Goal: Information Seeking & Learning: Learn about a topic

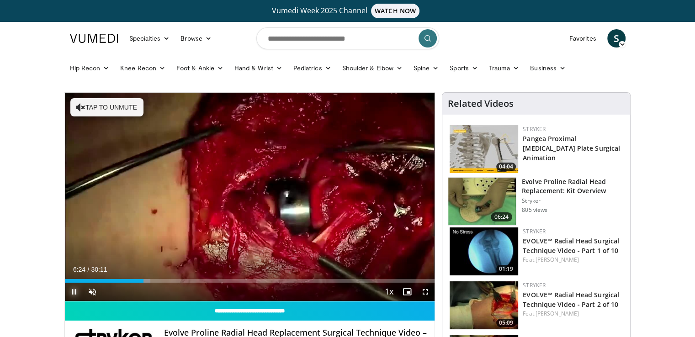
click at [73, 289] on span "Video Player" at bounding box center [74, 292] width 18 height 18
click at [336, 40] on input "Search topics, interventions" at bounding box center [347, 38] width 183 height 22
type input "********"
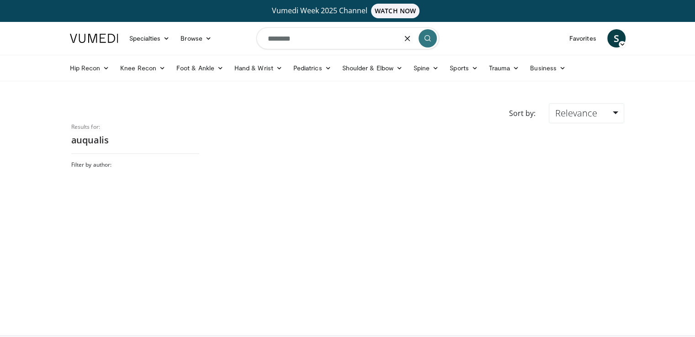
click at [275, 38] on input "********" at bounding box center [347, 38] width 183 height 22
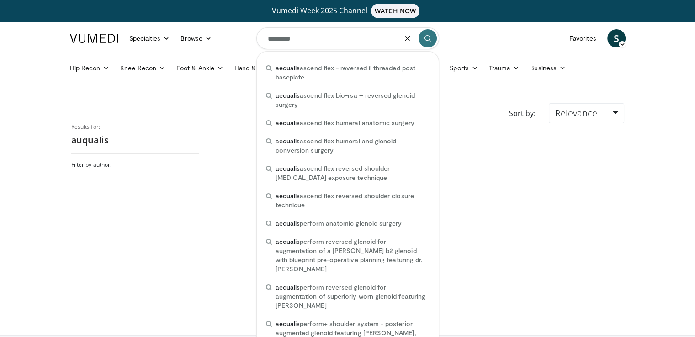
type input "********"
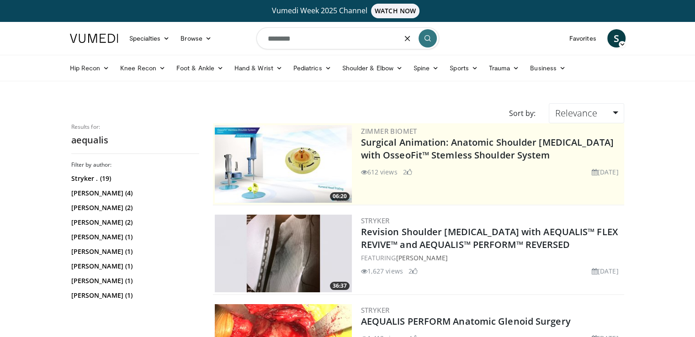
click at [311, 39] on input "********" at bounding box center [347, 38] width 183 height 22
type input "*"
type input "**********"
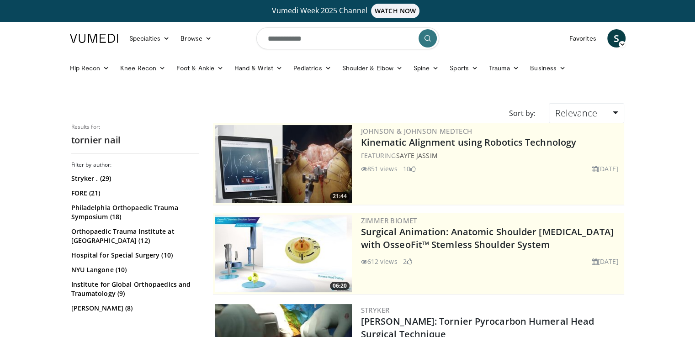
click at [349, 52] on form "**********" at bounding box center [347, 38] width 183 height 33
click at [345, 41] on input "**********" at bounding box center [347, 38] width 183 height 22
type input "*"
paste input "*******"
type input "*******"
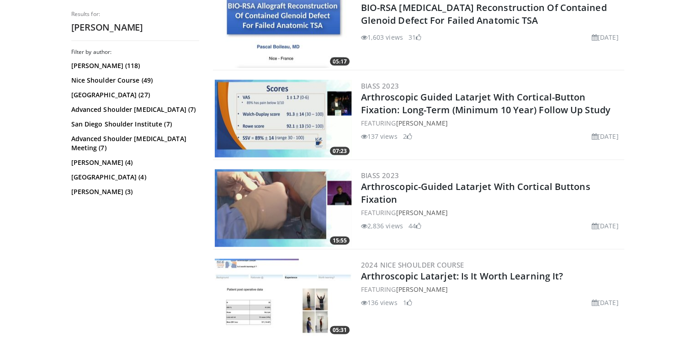
scroll to position [2135, 0]
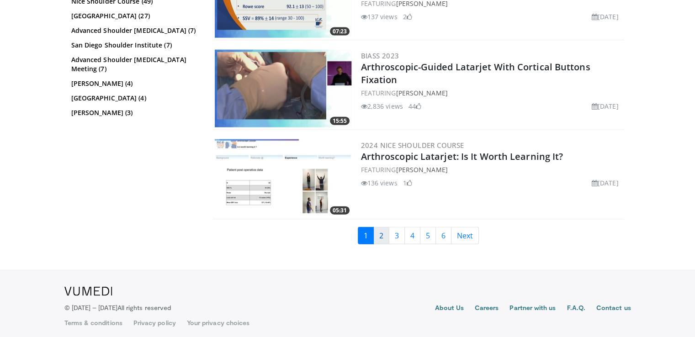
click at [388, 235] on link "2" at bounding box center [381, 235] width 16 height 17
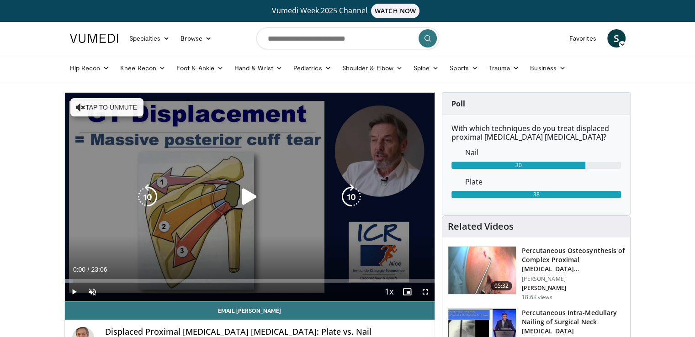
click at [110, 106] on button "Tap to unmute" at bounding box center [106, 107] width 73 height 18
click at [251, 202] on icon "Video Player" at bounding box center [250, 197] width 26 height 26
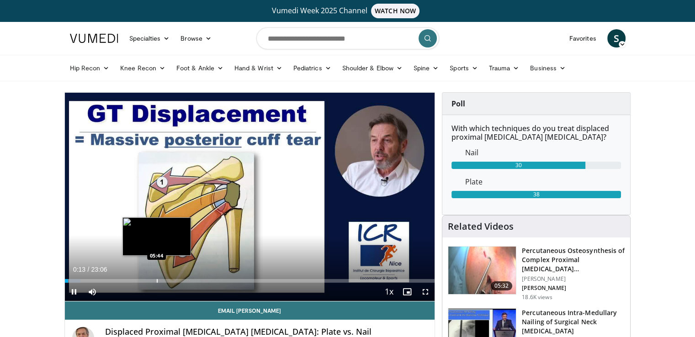
click at [156, 278] on div "Loaded : 4.29% 00:13 05:44" at bounding box center [250, 278] width 370 height 9
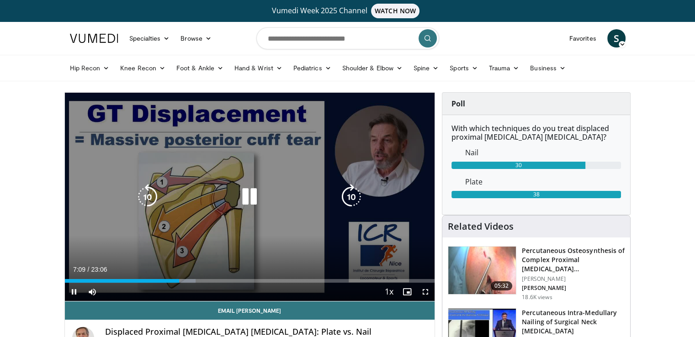
click at [249, 203] on icon "Video Player" at bounding box center [250, 197] width 26 height 26
click at [250, 196] on icon "Video Player" at bounding box center [250, 197] width 26 height 26
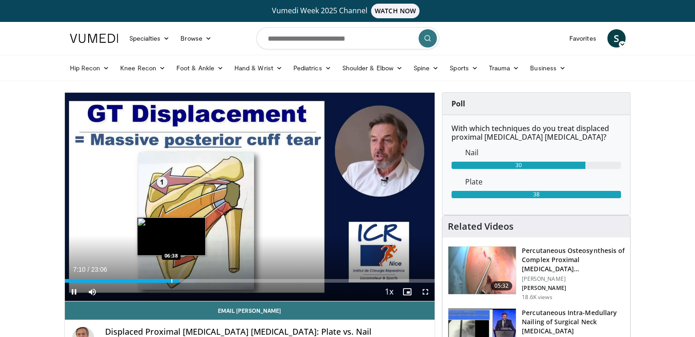
click at [171, 280] on div "Progress Bar" at bounding box center [171, 281] width 1 height 4
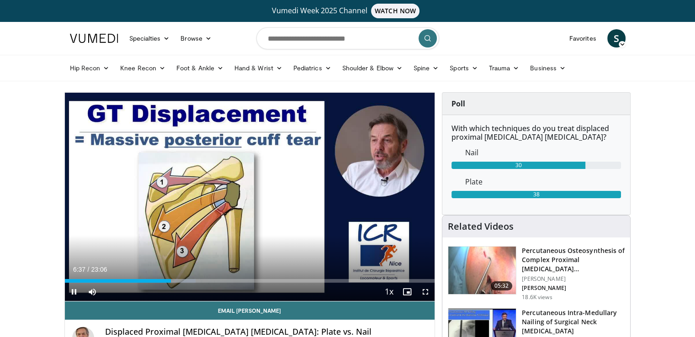
click at [144, 283] on div "Current Time 6:37 / Duration 23:06 Pause Skip Backward Skip Forward Mute 0% Loa…" at bounding box center [250, 292] width 370 height 18
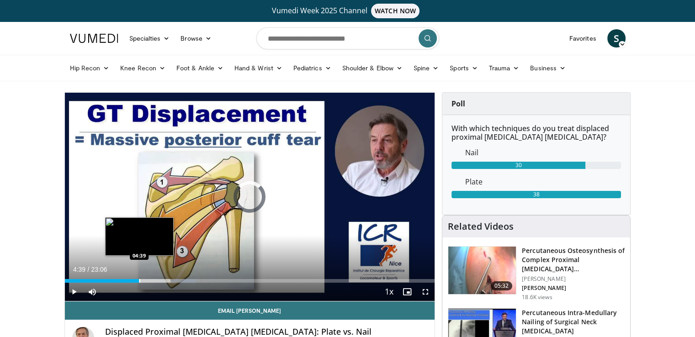
click at [139, 280] on div "Progress Bar" at bounding box center [139, 281] width 1 height 4
click at [129, 278] on div "Loaded : 25.75% 04:03 04:03" at bounding box center [250, 278] width 370 height 9
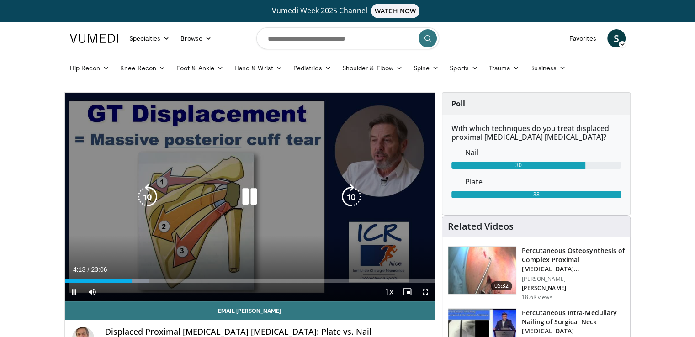
click at [248, 196] on icon "Video Player" at bounding box center [250, 197] width 26 height 26
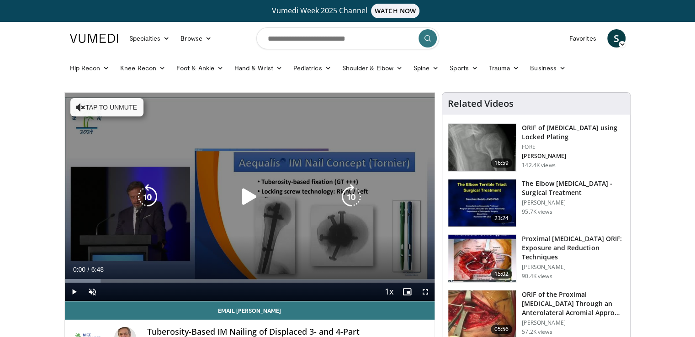
click at [240, 198] on icon "Video Player" at bounding box center [250, 197] width 26 height 26
click at [99, 101] on button "Tap to unmute" at bounding box center [106, 107] width 73 height 18
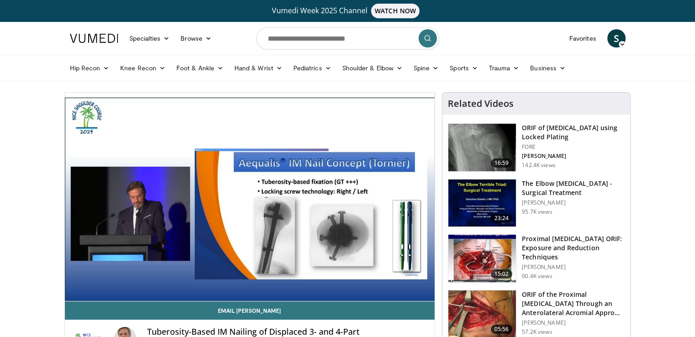
click at [94, 278] on div "10 seconds Tap to unmute" at bounding box center [250, 197] width 370 height 208
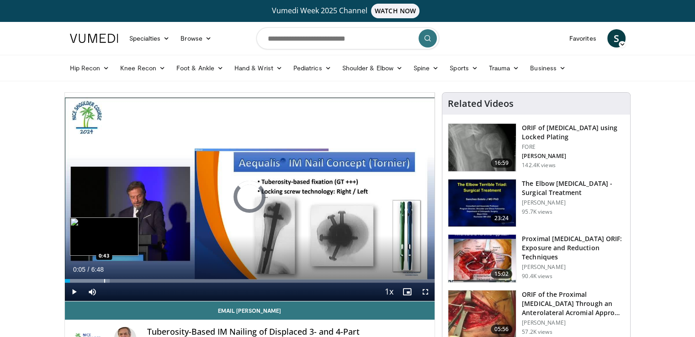
click at [104, 279] on div "Progress Bar" at bounding box center [104, 281] width 1 height 4
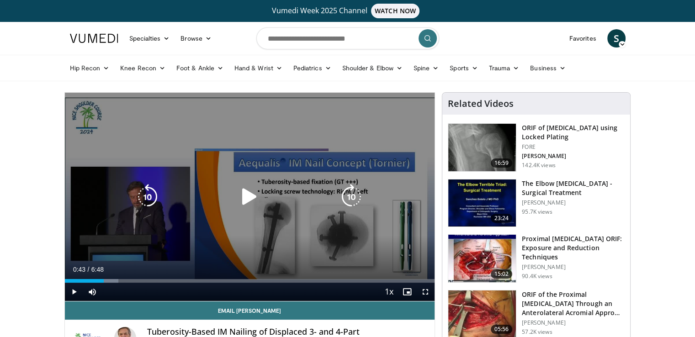
click at [135, 225] on div "10 seconds Tap to unmute" at bounding box center [250, 197] width 370 height 208
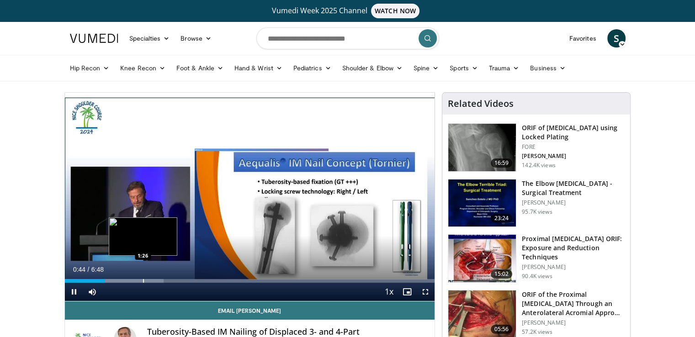
click at [144, 282] on div "Progress Bar" at bounding box center [143, 281] width 1 height 4
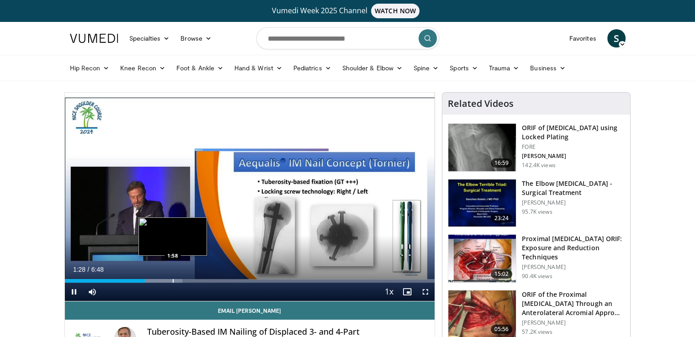
click at [174, 281] on div "Progress Bar" at bounding box center [173, 281] width 1 height 4
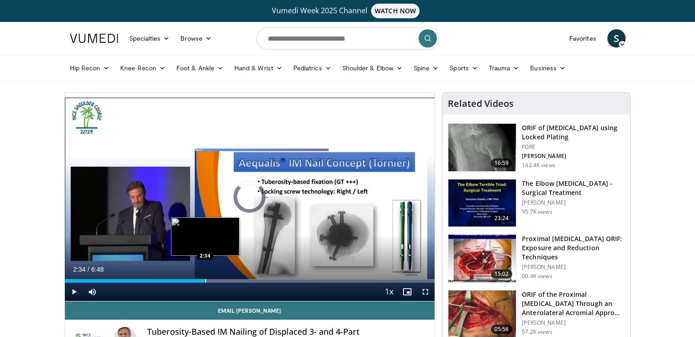
click at [205, 280] on div "Progress Bar" at bounding box center [205, 281] width 1 height 4
click at [223, 280] on div "Progress Bar" at bounding box center [223, 281] width 1 height 4
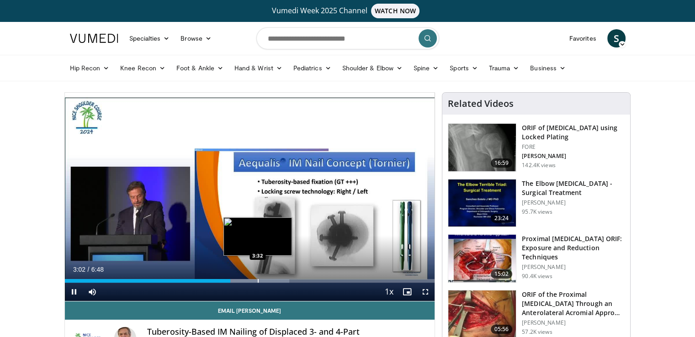
click at [258, 280] on div "Progress Bar" at bounding box center [258, 281] width 1 height 4
click at [271, 280] on div "Progress Bar" at bounding box center [271, 281] width 1 height 4
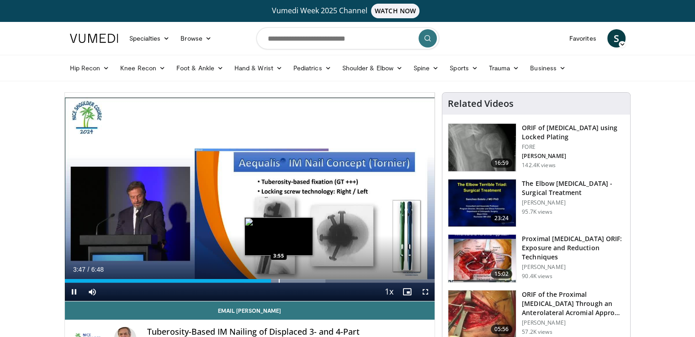
click at [280, 280] on div "Progress Bar" at bounding box center [279, 281] width 1 height 4
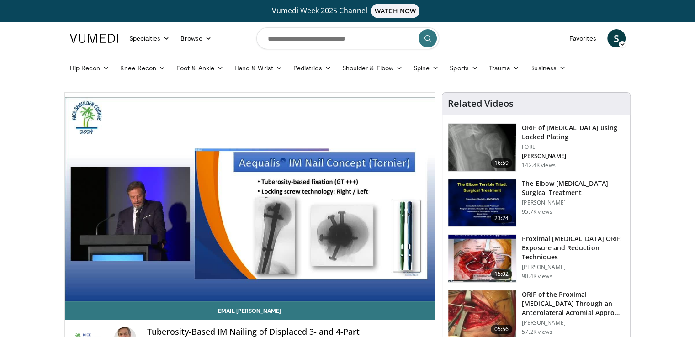
click at [292, 279] on div "10 seconds Tap to unmute" at bounding box center [250, 197] width 370 height 208
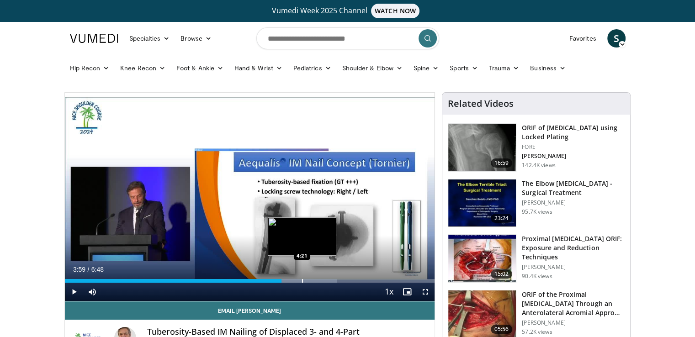
click at [302, 279] on div "Progress Bar" at bounding box center [302, 281] width 1 height 4
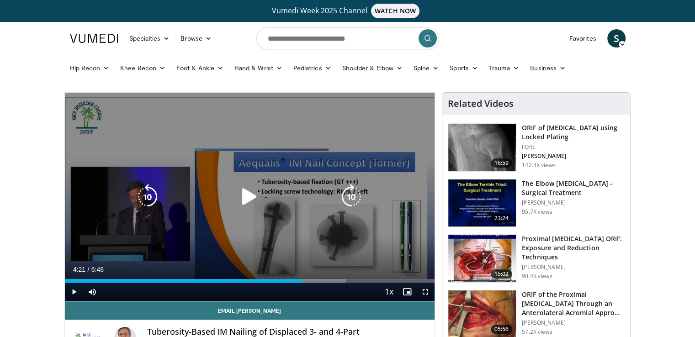
click at [318, 243] on div "10 seconds Tap to unmute" at bounding box center [250, 197] width 370 height 208
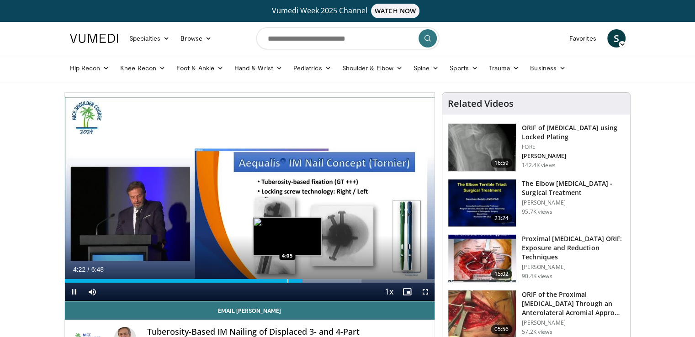
click at [287, 279] on div "Progress Bar" at bounding box center [287, 281] width 1 height 4
click at [281, 280] on div "4:07" at bounding box center [177, 281] width 224 height 4
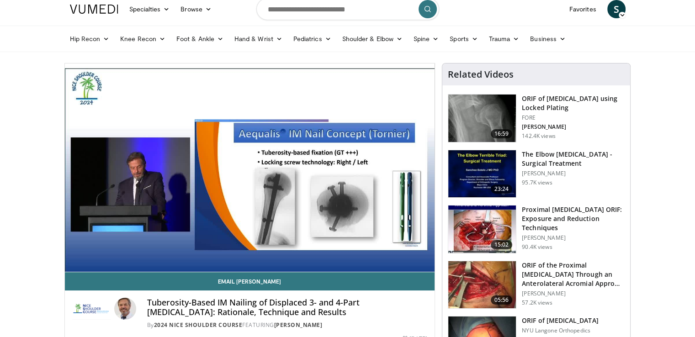
scroll to position [33, 0]
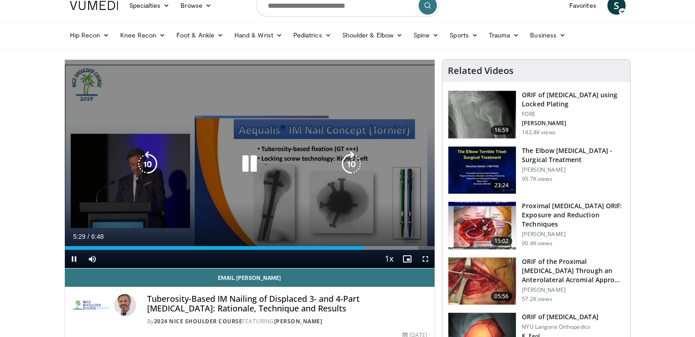
click at [253, 167] on icon "Video Player" at bounding box center [250, 164] width 26 height 26
click at [248, 150] on div "10 seconds Tap to unmute" at bounding box center [250, 164] width 370 height 208
click at [246, 157] on icon "Video Player" at bounding box center [250, 164] width 26 height 26
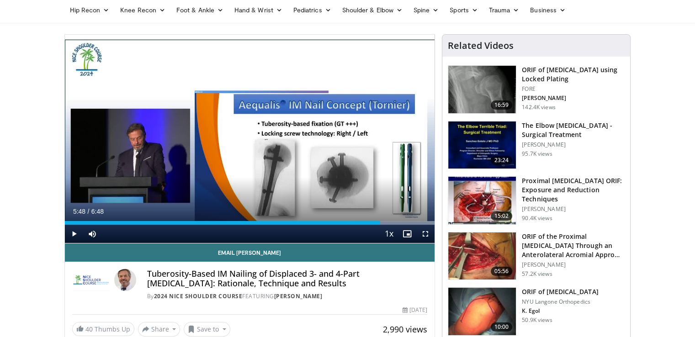
scroll to position [58, 0]
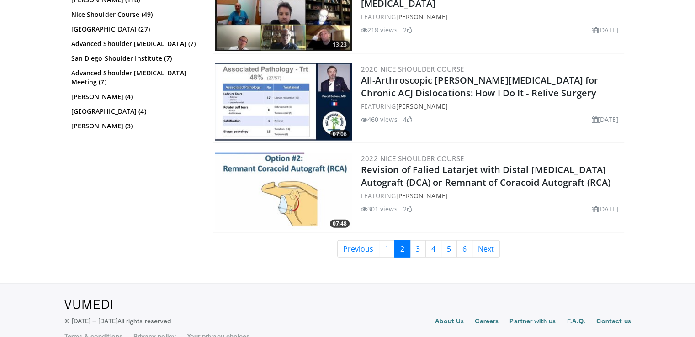
scroll to position [2234, 0]
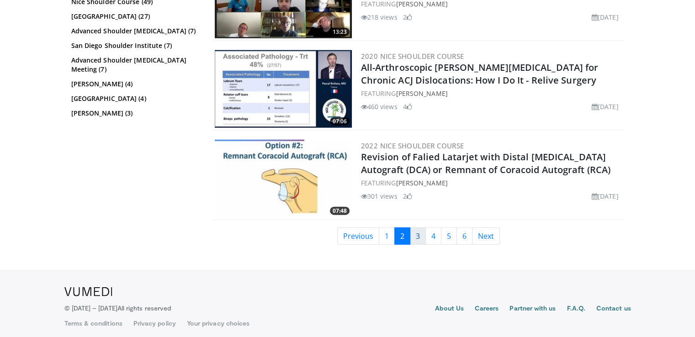
click at [421, 234] on link "3" at bounding box center [418, 236] width 16 height 17
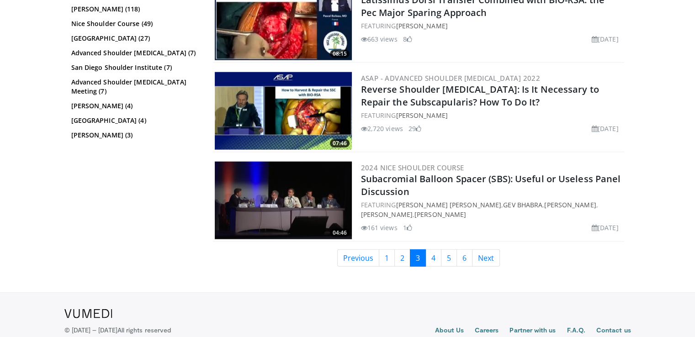
scroll to position [2225, 0]
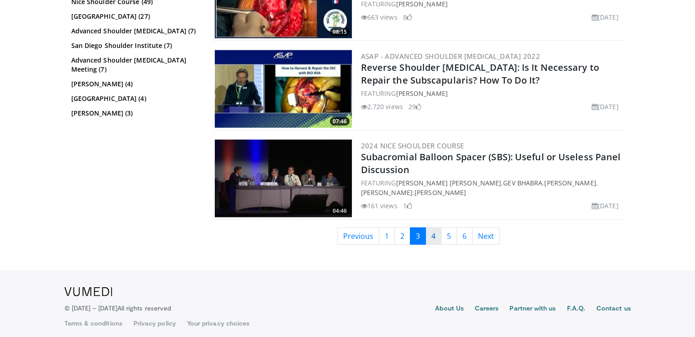
click at [431, 232] on link "4" at bounding box center [433, 236] width 16 height 17
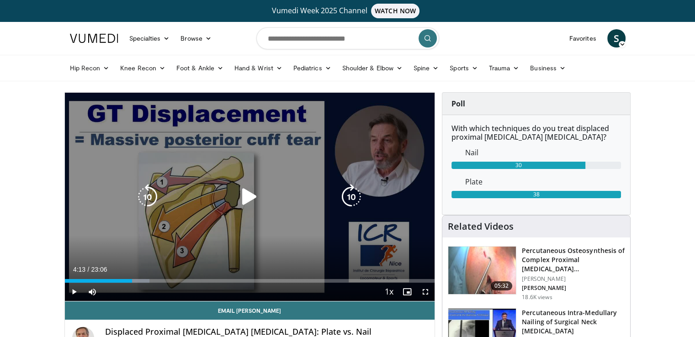
click at [250, 194] on icon "Video Player" at bounding box center [250, 197] width 26 height 26
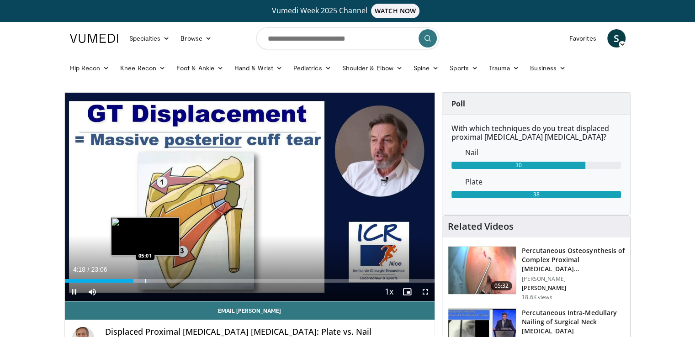
click at [145, 280] on div "Progress Bar" at bounding box center [145, 281] width 1 height 4
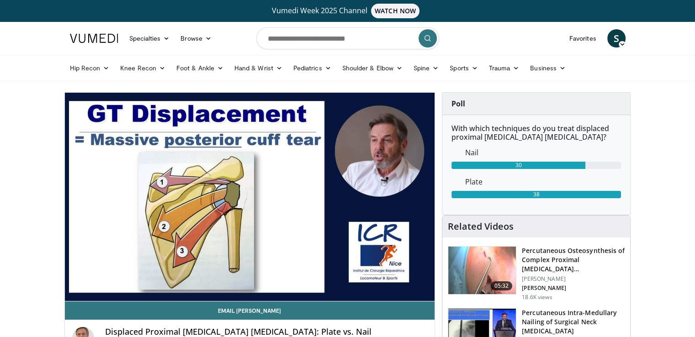
click at [136, 280] on div "10 seconds Tap to unmute" at bounding box center [250, 197] width 370 height 208
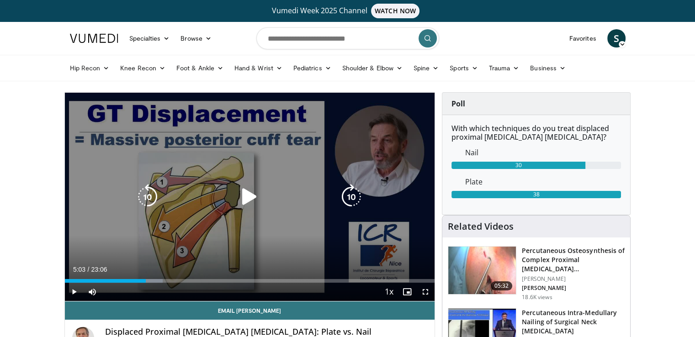
click at [254, 189] on icon "Video Player" at bounding box center [250, 197] width 26 height 26
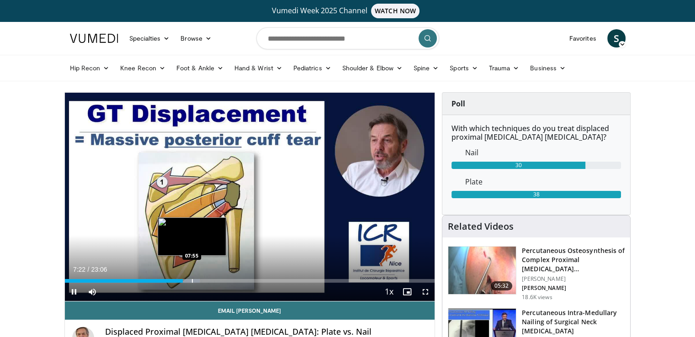
click at [192, 281] on div "Progress Bar" at bounding box center [192, 281] width 1 height 4
click at [199, 279] on div "Progress Bar" at bounding box center [199, 281] width 1 height 4
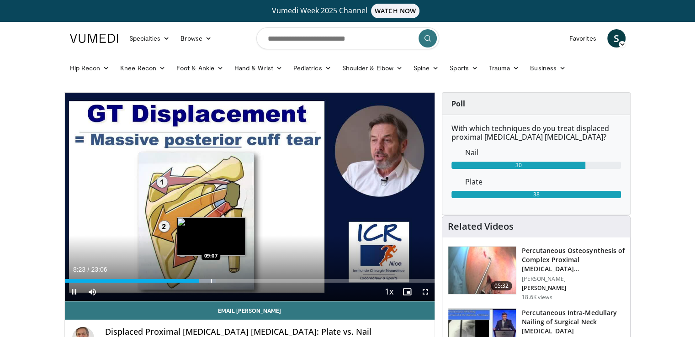
click at [211, 280] on div "Progress Bar" at bounding box center [211, 281] width 1 height 4
click at [223, 278] on div "Loaded : 44.34% 09:15 09:55" at bounding box center [250, 278] width 370 height 9
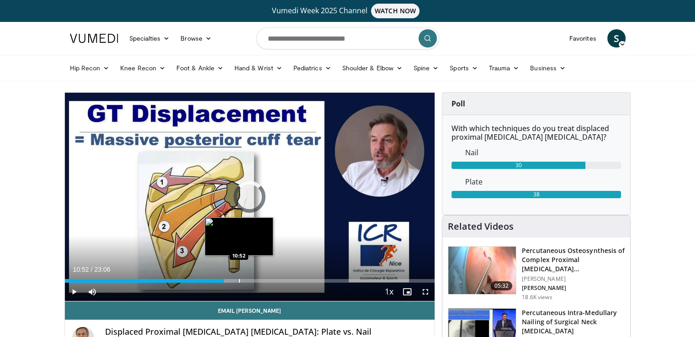
click at [239, 280] on div "Progress Bar" at bounding box center [239, 281] width 1 height 4
click at [250, 281] on div "Progress Bar" at bounding box center [250, 281] width 1 height 4
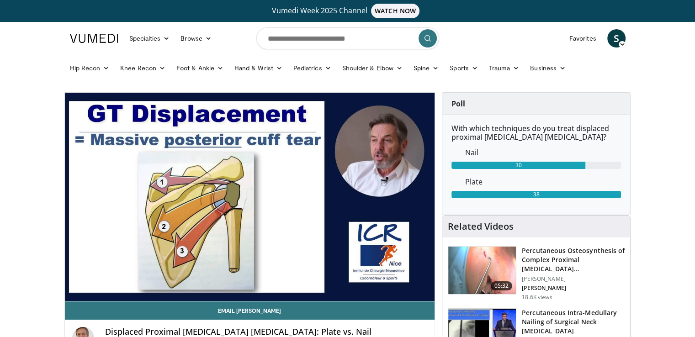
click at [260, 297] on div "Progress Bar" at bounding box center [260, 299] width 1 height 4
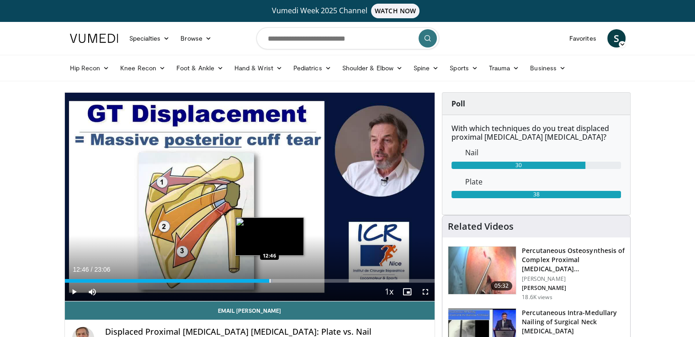
click at [270, 281] on div "Progress Bar" at bounding box center [270, 281] width 1 height 4
click at [281, 281] on div "Progress Bar" at bounding box center [281, 281] width 1 height 4
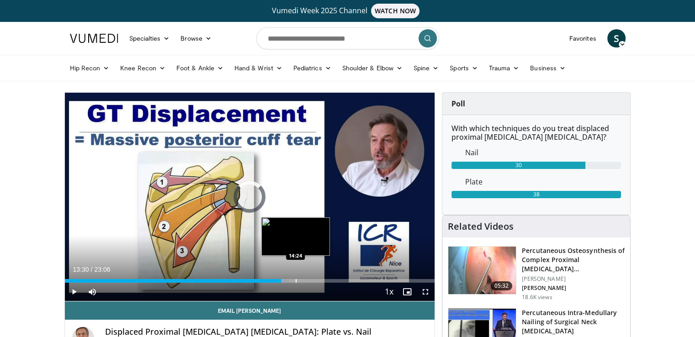
click at [296, 280] on div "Progress Bar" at bounding box center [296, 281] width 1 height 4
click at [303, 276] on div "Loaded : 67.13% 14:30 14:57" at bounding box center [250, 278] width 370 height 9
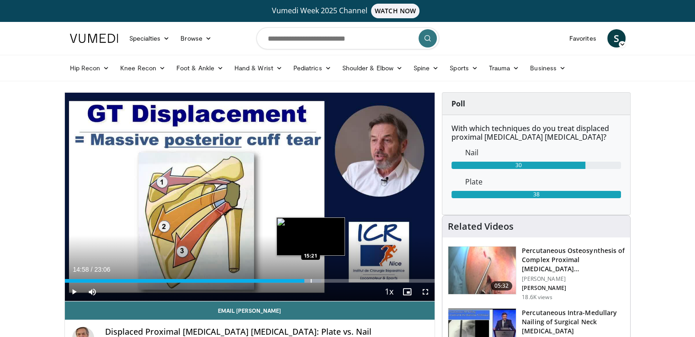
click at [310, 278] on div "Loaded : 69.30% 14:58 15:21" at bounding box center [250, 278] width 370 height 9
click at [303, 278] on div "Loaded : 71.46% 14:57 14:57" at bounding box center [250, 278] width 370 height 9
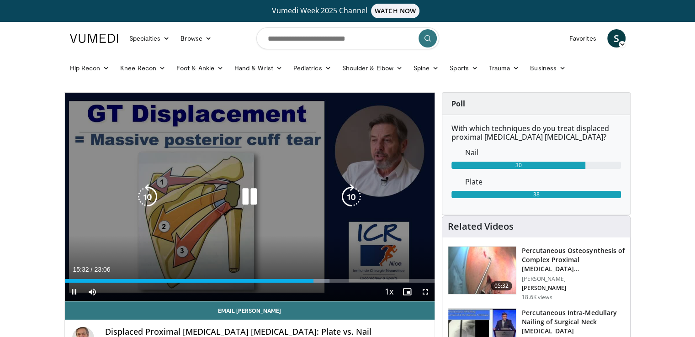
click at [249, 195] on icon "Video Player" at bounding box center [250, 197] width 26 height 26
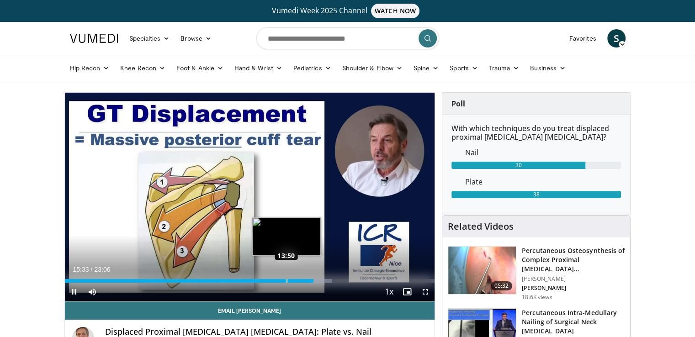
drag, startPoint x: 301, startPoint y: 280, endPoint x: 286, endPoint y: 280, distance: 14.6
click at [287, 280] on div "Progress Bar" at bounding box center [287, 281] width 1 height 4
click at [298, 278] on div "Loaded : 64.96% 13:56 14:36" at bounding box center [250, 278] width 370 height 9
click at [303, 280] on div "Progress Bar" at bounding box center [303, 281] width 1 height 4
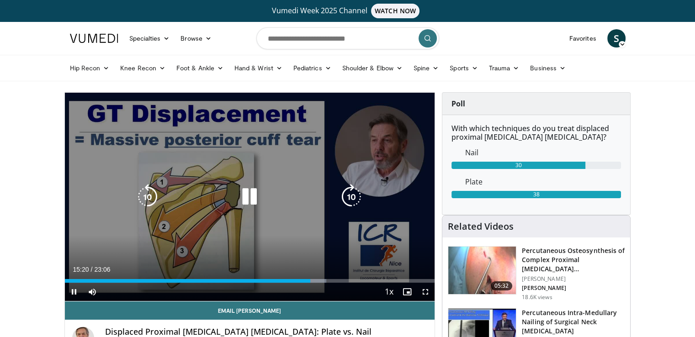
click at [251, 200] on icon "Video Player" at bounding box center [250, 197] width 26 height 26
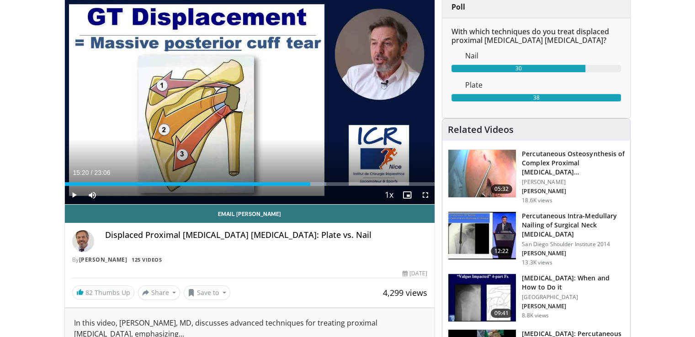
scroll to position [97, 0]
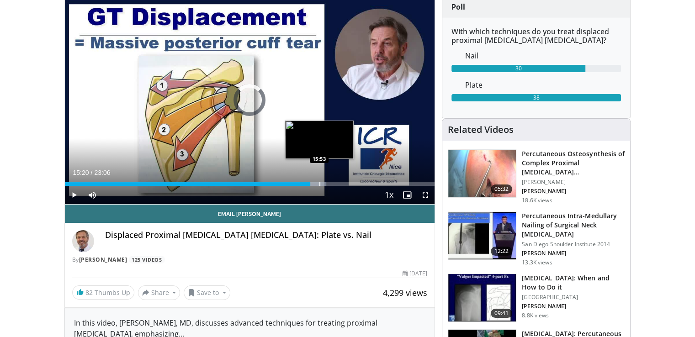
click at [319, 183] on div "Progress Bar" at bounding box center [319, 184] width 1 height 4
click at [315, 182] on div "Progress Bar" at bounding box center [315, 184] width 1 height 4
click at [314, 184] on div "Progress Bar" at bounding box center [314, 184] width 1 height 4
click at [318, 183] on div "Progress Bar" at bounding box center [318, 184] width 1 height 4
click at [323, 183] on div "Progress Bar" at bounding box center [323, 184] width 1 height 4
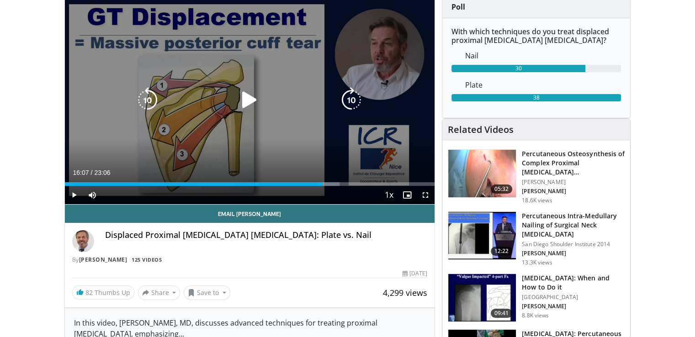
click at [238, 117] on div "10 seconds Tap to unmute" at bounding box center [250, 100] width 370 height 208
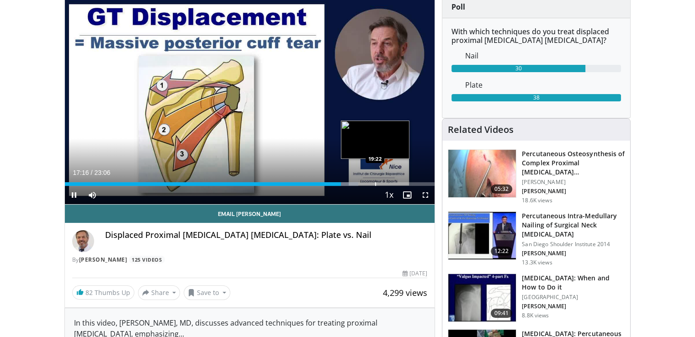
click at [375, 182] on div "Progress Bar" at bounding box center [375, 184] width 1 height 4
click at [389, 184] on div "Progress Bar" at bounding box center [389, 184] width 1 height 4
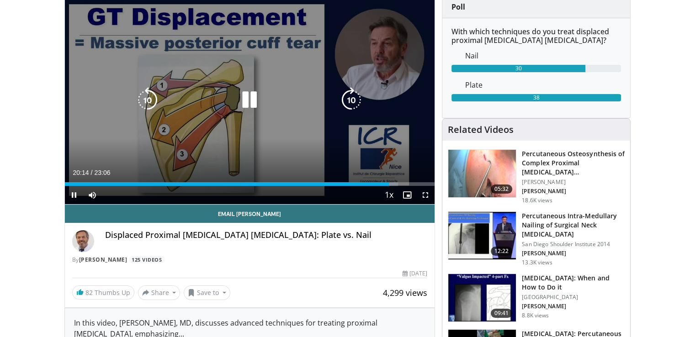
click at [245, 103] on icon "Video Player" at bounding box center [250, 100] width 26 height 26
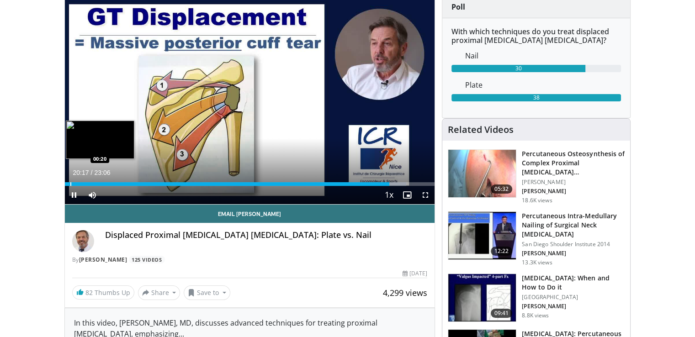
click at [70, 182] on div "Progress Bar" at bounding box center [70, 184] width 1 height 4
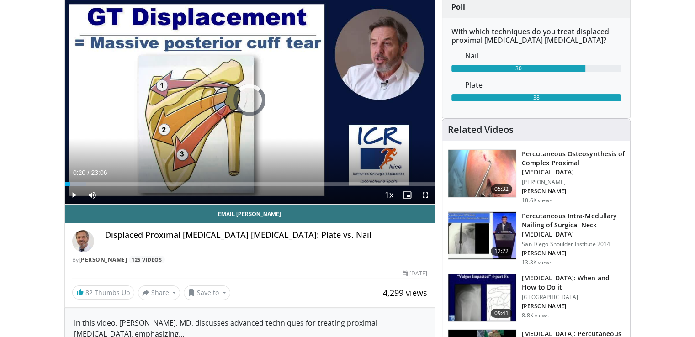
drag, startPoint x: 71, startPoint y: 183, endPoint x: 60, endPoint y: 184, distance: 11.4
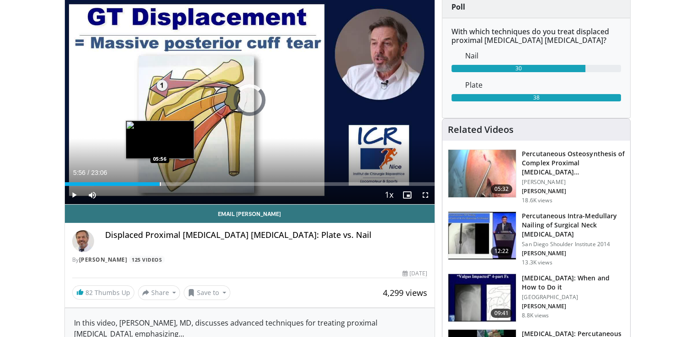
click at [159, 180] on div "Loaded : 7.94% 00:50 05:56" at bounding box center [250, 181] width 370 height 9
click at [158, 183] on div "Progress Bar" at bounding box center [158, 184] width 1 height 4
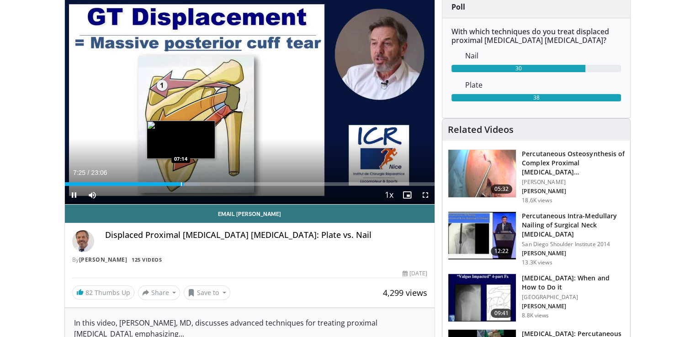
click at [181, 184] on div "Progress Bar" at bounding box center [181, 184] width 1 height 4
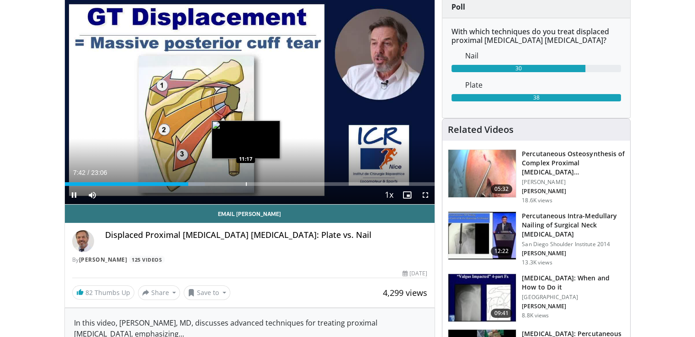
click at [245, 181] on div "Loaded : 37.91% 07:42 11:17" at bounding box center [250, 181] width 370 height 9
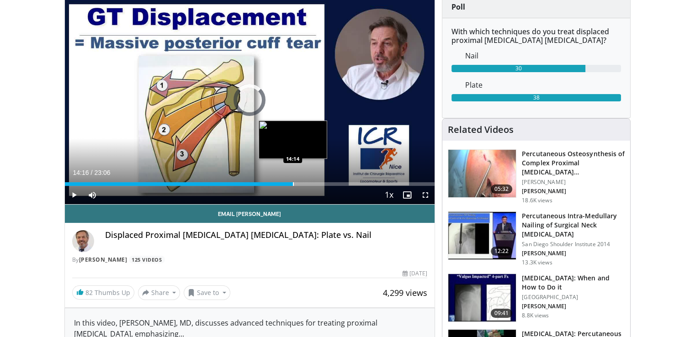
click at [293, 182] on div "Progress Bar" at bounding box center [293, 184] width 1 height 4
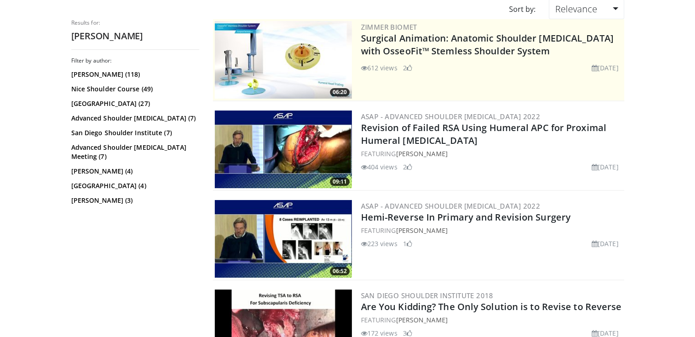
scroll to position [105, 0]
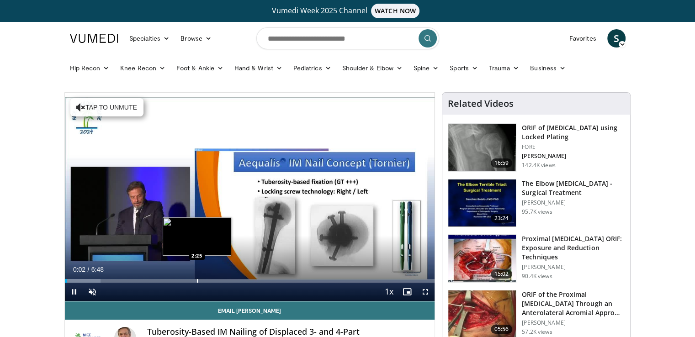
click at [198, 281] on div "Progress Bar" at bounding box center [197, 281] width 1 height 4
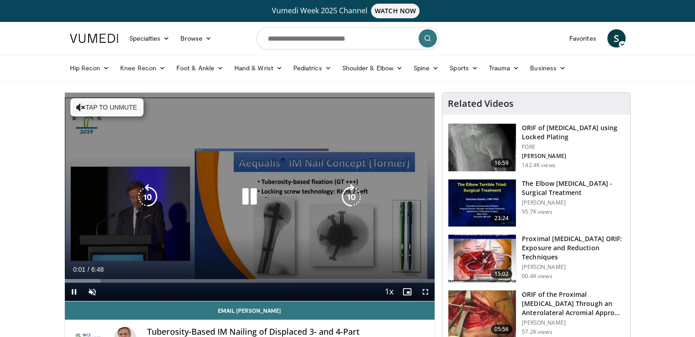
scroll to position [9, 0]
